Goal: Task Accomplishment & Management: Use online tool/utility

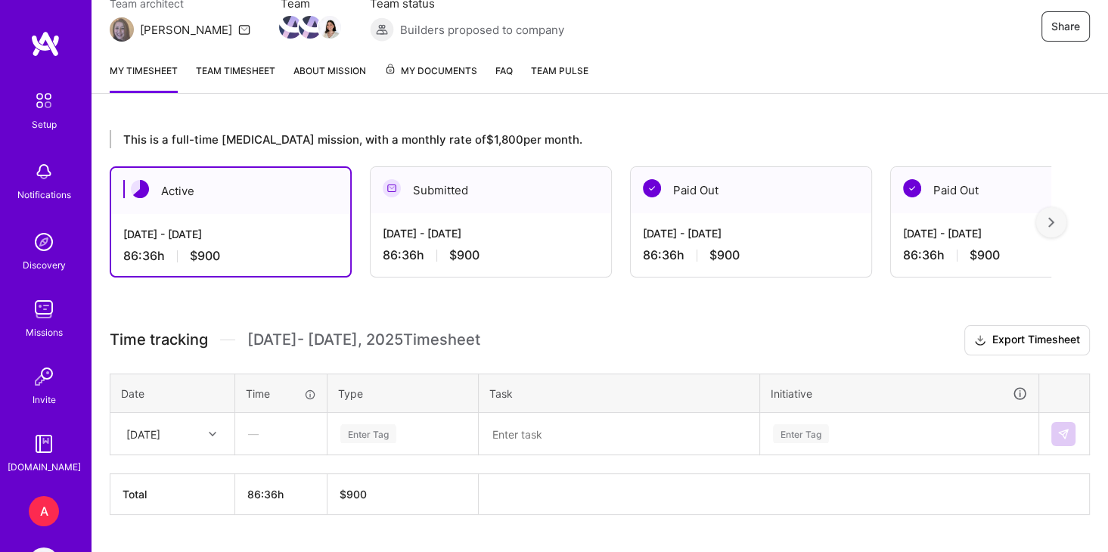
scroll to position [182, 0]
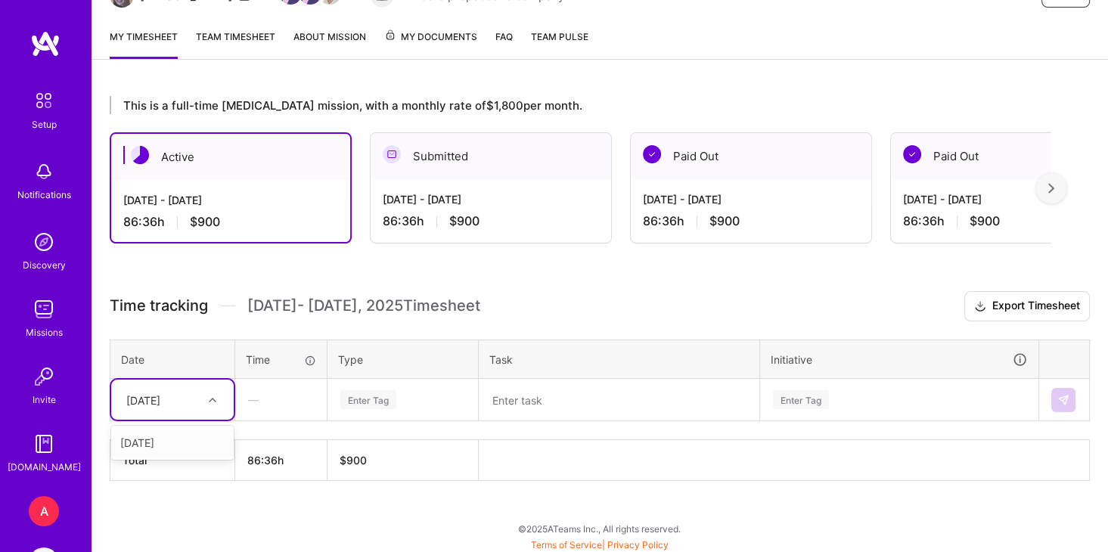
click at [217, 398] on div at bounding box center [214, 400] width 23 height 20
click at [176, 436] on div "[DATE]" at bounding box center [172, 443] width 123 height 28
click at [375, 397] on div "Enter Tag" at bounding box center [368, 399] width 56 height 23
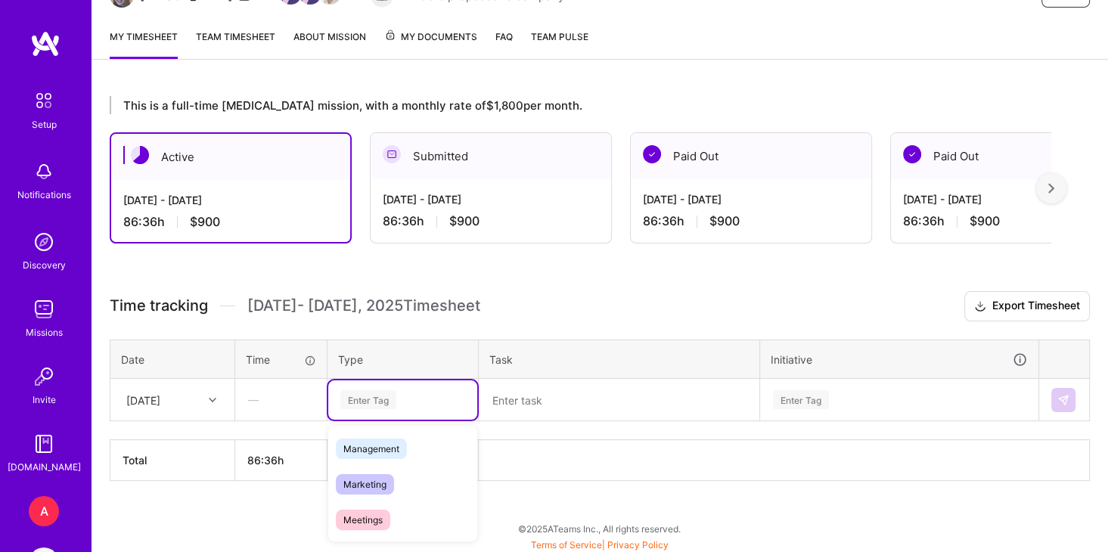
scroll to position [236, 0]
click at [405, 496] on div "Operational" at bounding box center [402, 498] width 149 height 36
click at [551, 395] on textarea at bounding box center [619, 400] width 278 height 39
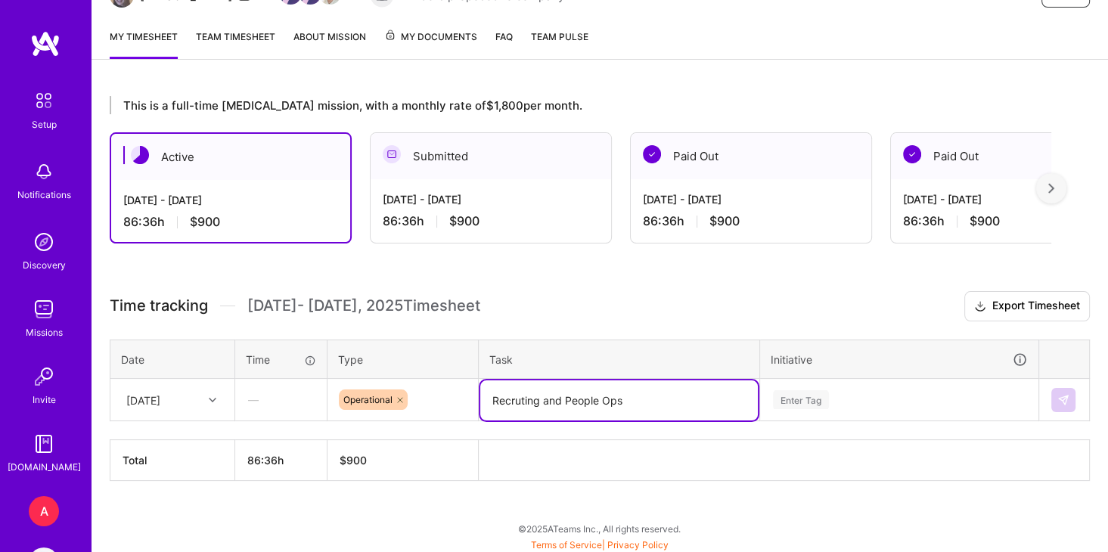
type textarea "Recruting and People Ops"
click at [855, 392] on div "Enter Tag" at bounding box center [899, 400] width 277 height 39
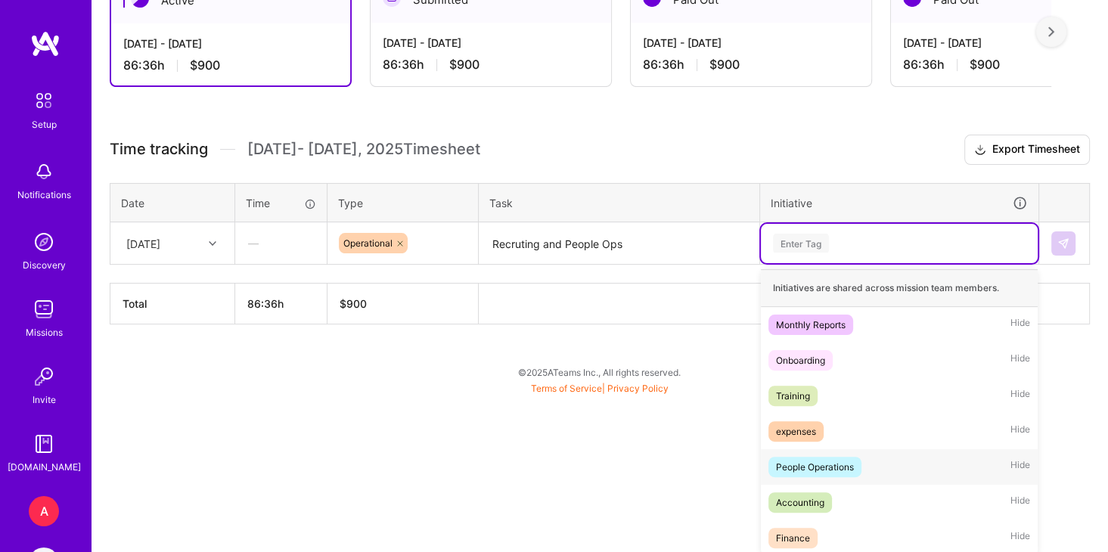
click at [856, 459] on span "People Operations" at bounding box center [815, 467] width 93 height 20
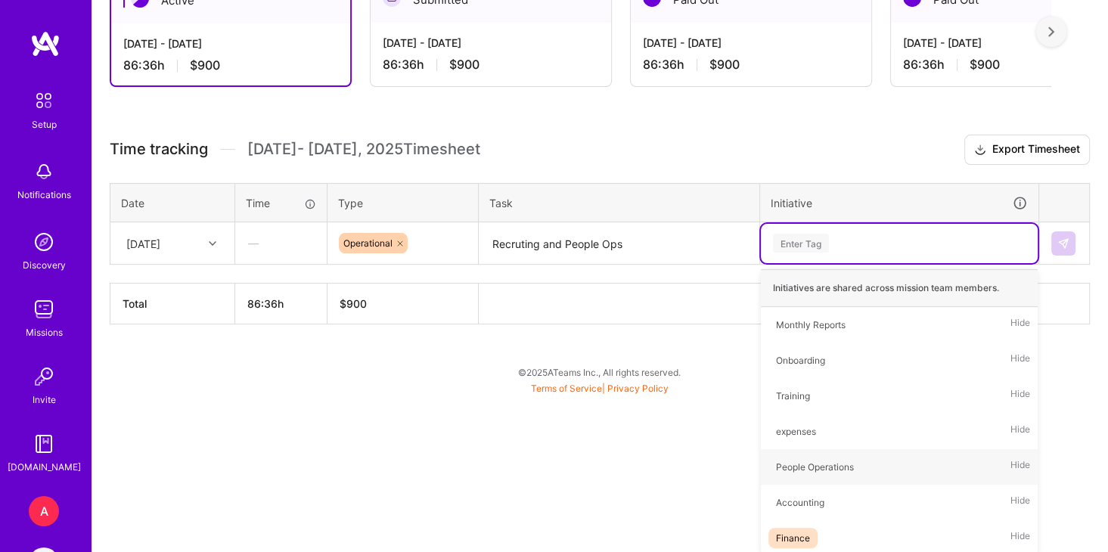
scroll to position [182, 0]
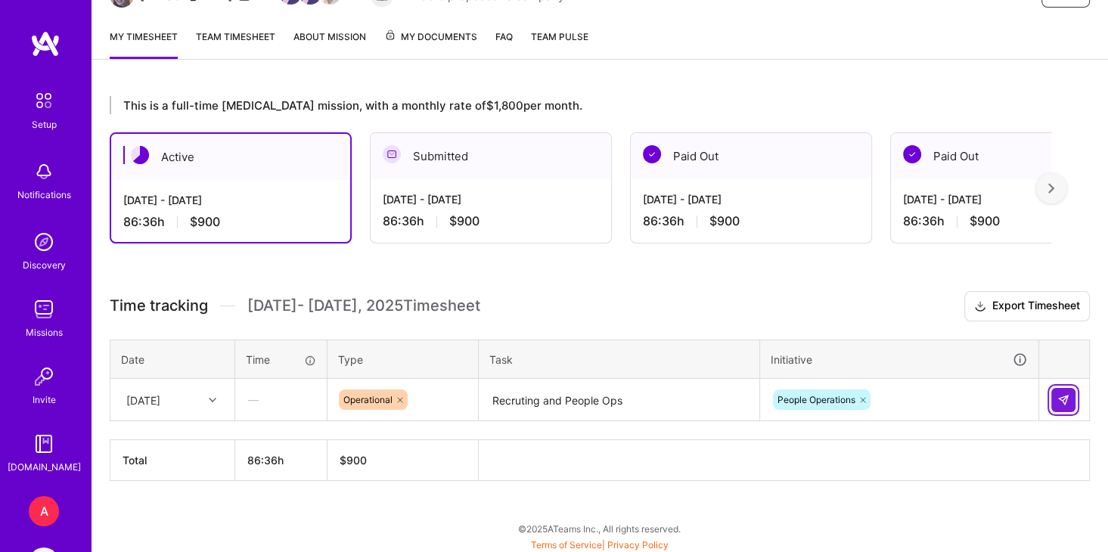
click at [1058, 407] on button at bounding box center [1064, 400] width 24 height 24
